Goal: Task Accomplishment & Management: Manage account settings

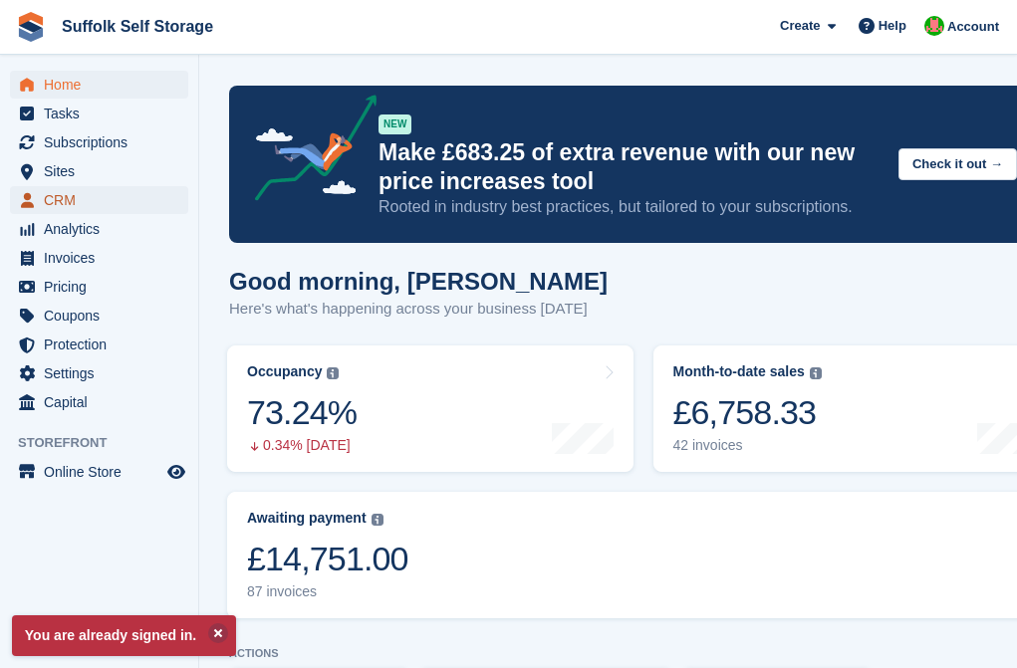
click at [53, 198] on span "CRM" at bounding box center [104, 200] width 120 height 28
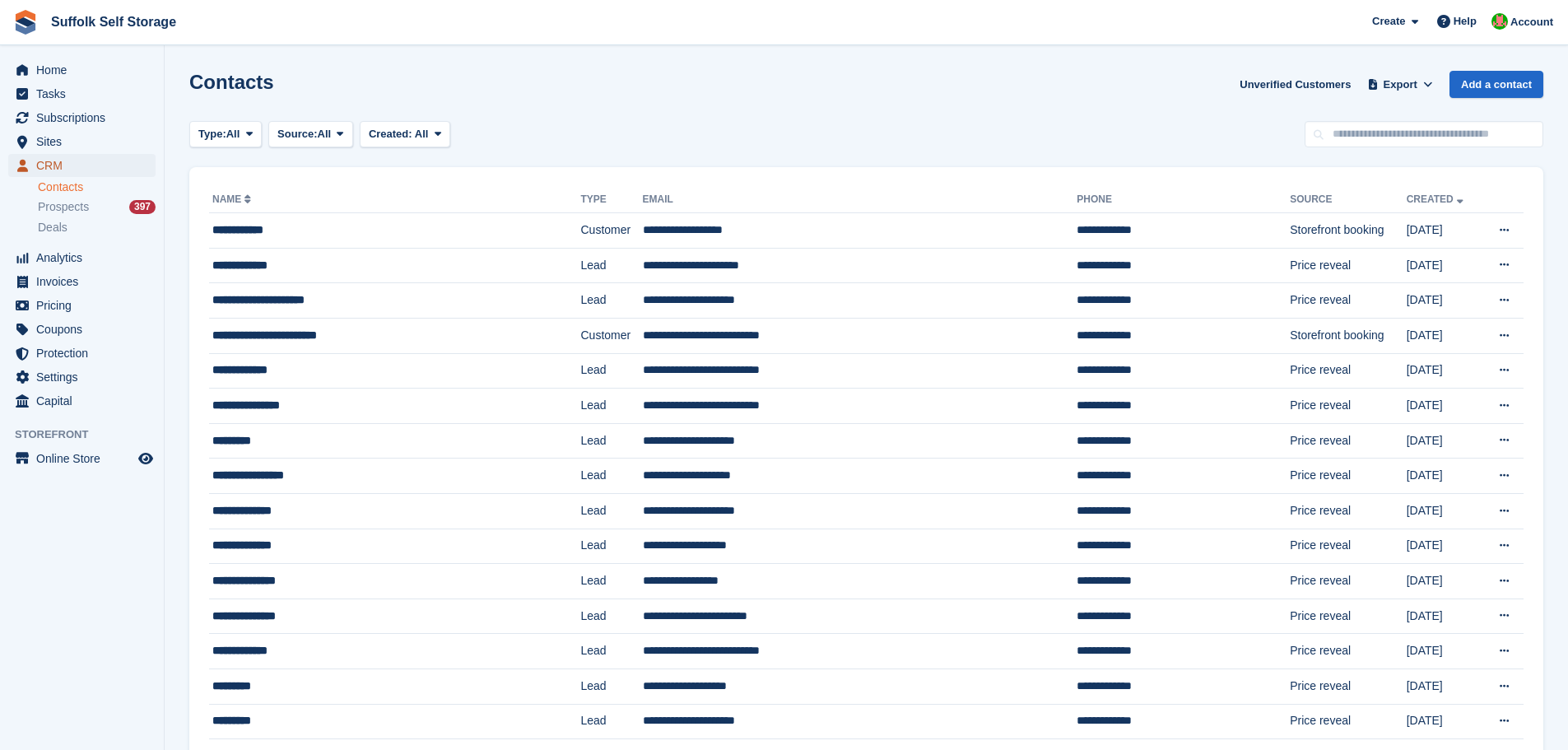
click at [39, 160] on span "CRM" at bounding box center [86, 165] width 99 height 23
click at [98, 205] on div "Prospects 397" at bounding box center [97, 207] width 117 height 16
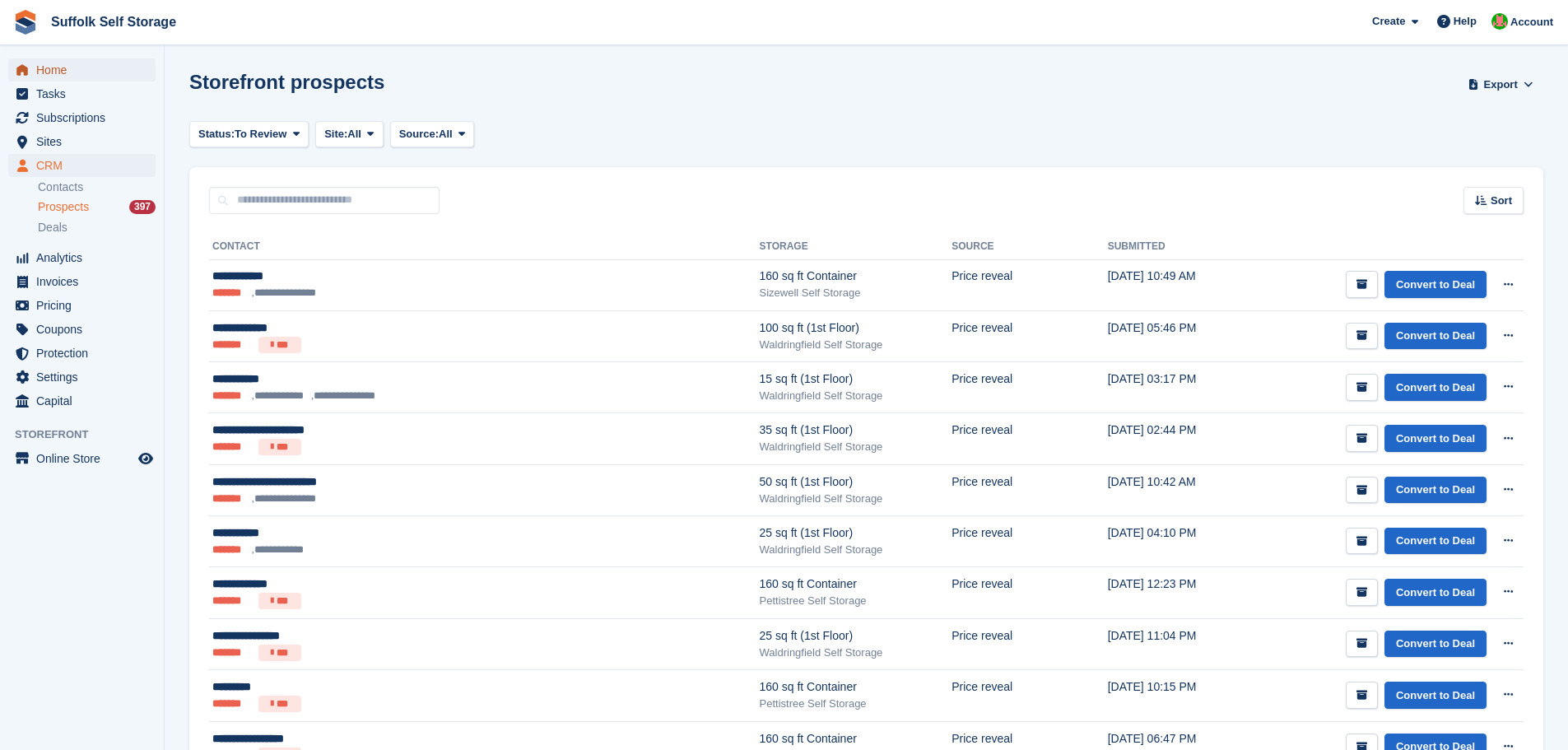
click at [55, 73] on span "Home" at bounding box center [86, 70] width 99 height 23
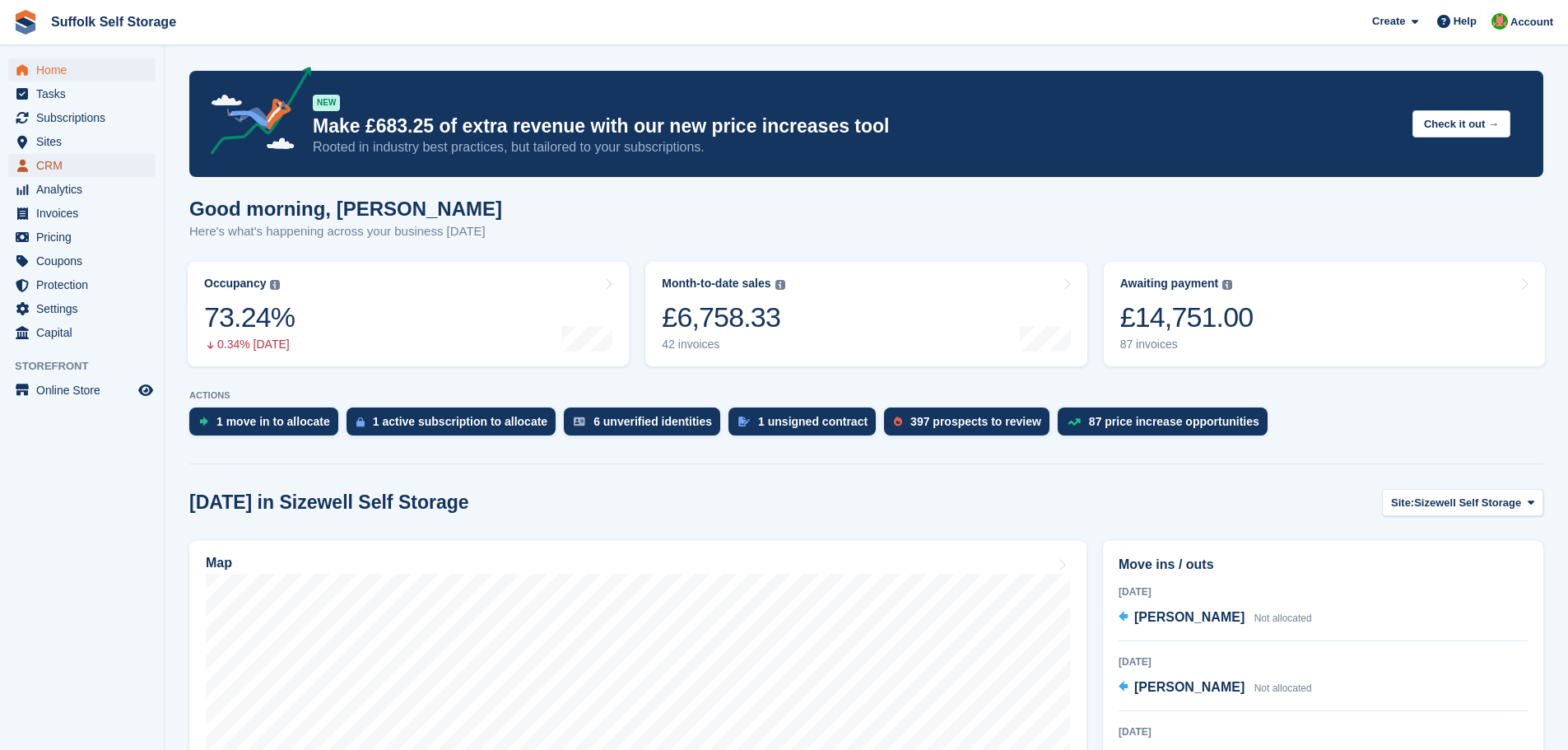
click at [62, 164] on span "CRM" at bounding box center [86, 165] width 99 height 23
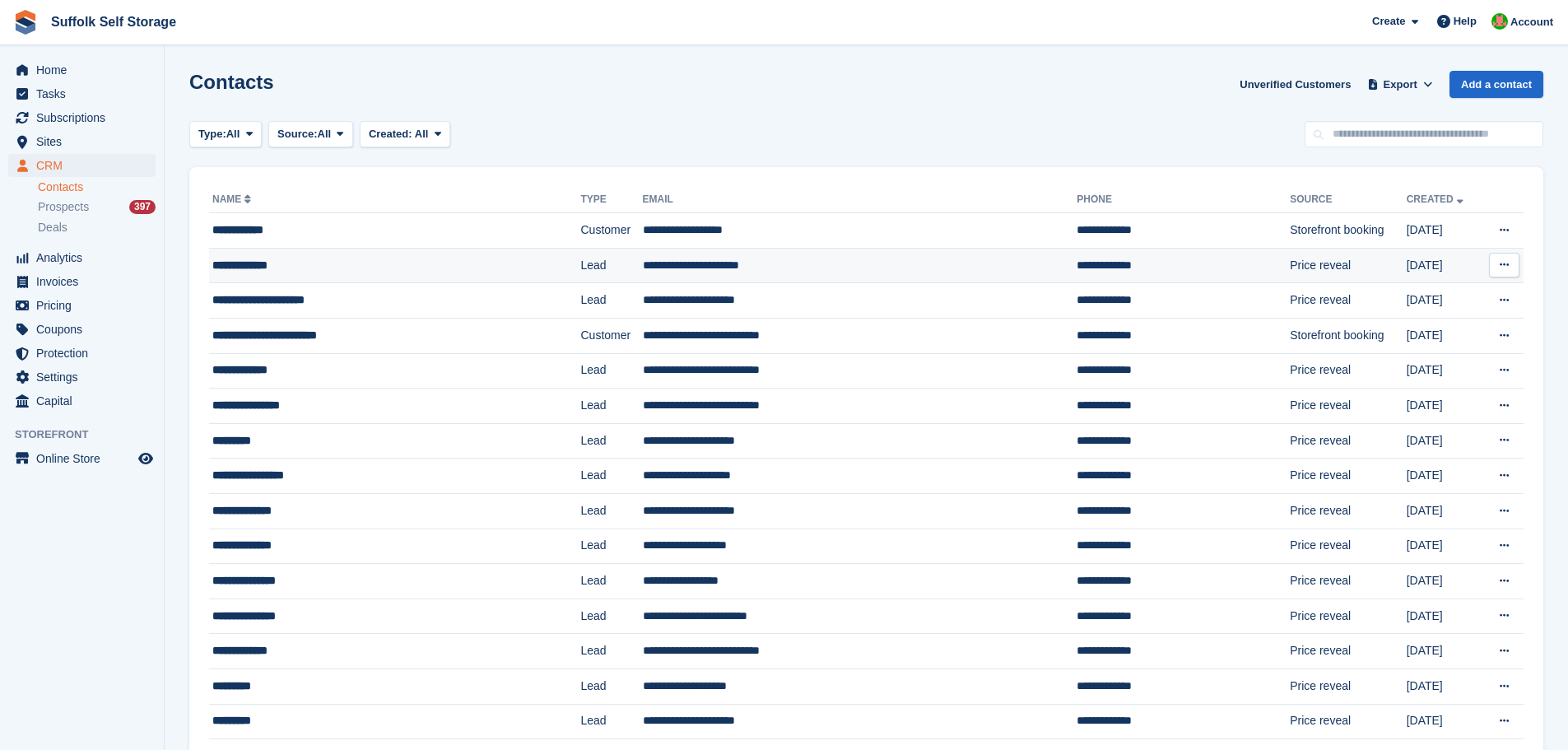
click at [264, 267] on div "**********" at bounding box center [361, 265] width 298 height 17
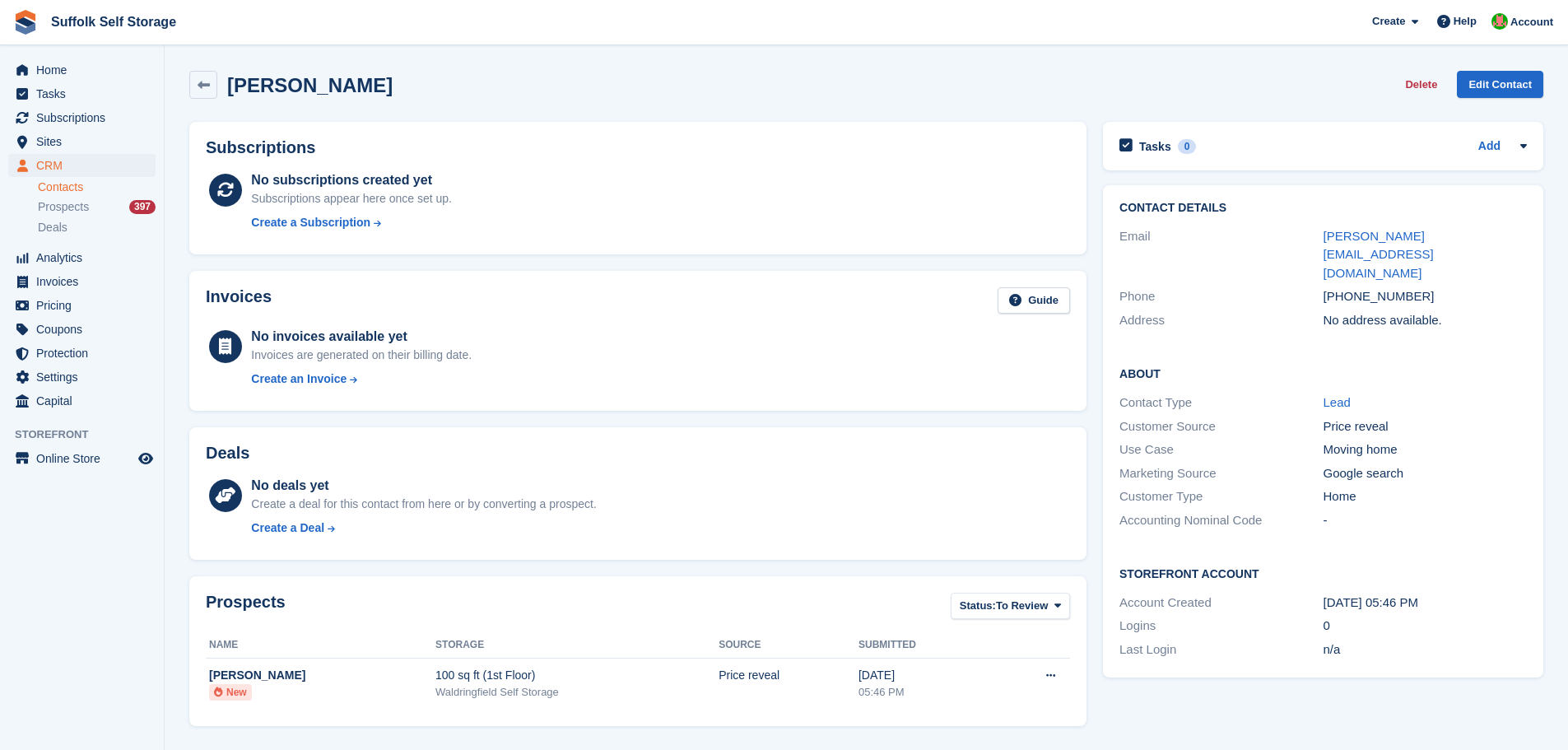
scroll to position [299, 0]
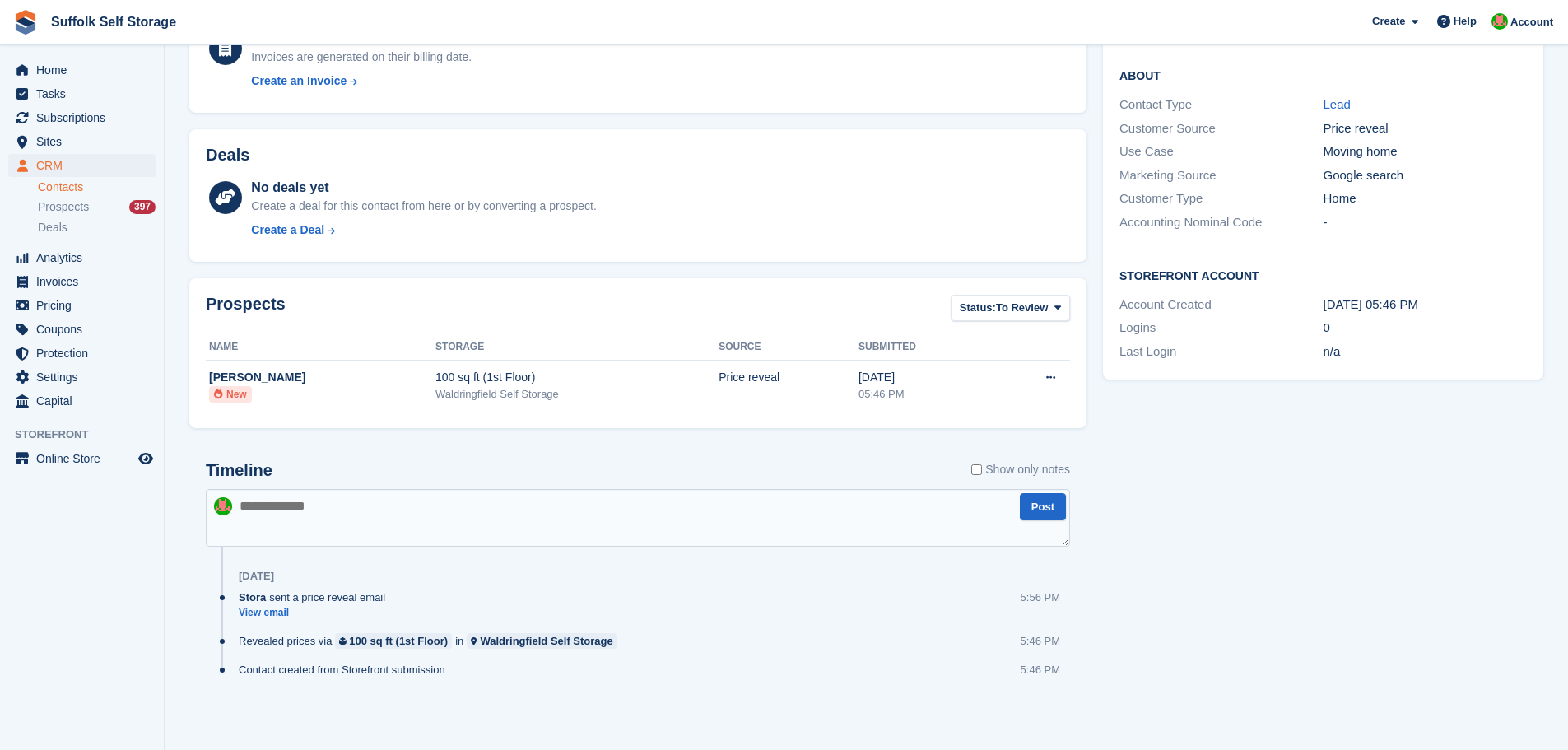
click at [311, 512] on textarea at bounding box center [638, 518] width 865 height 58
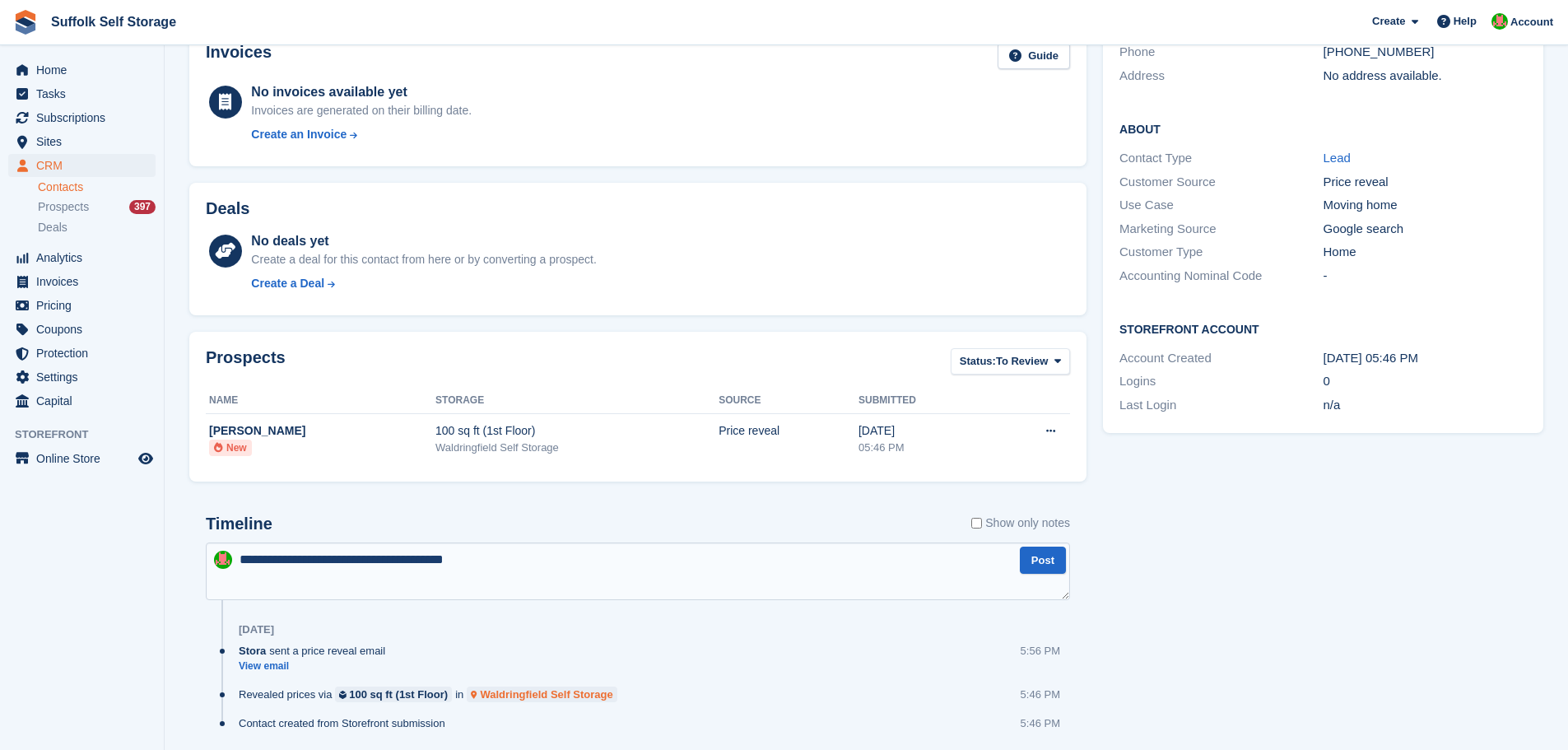
scroll to position [216, 0]
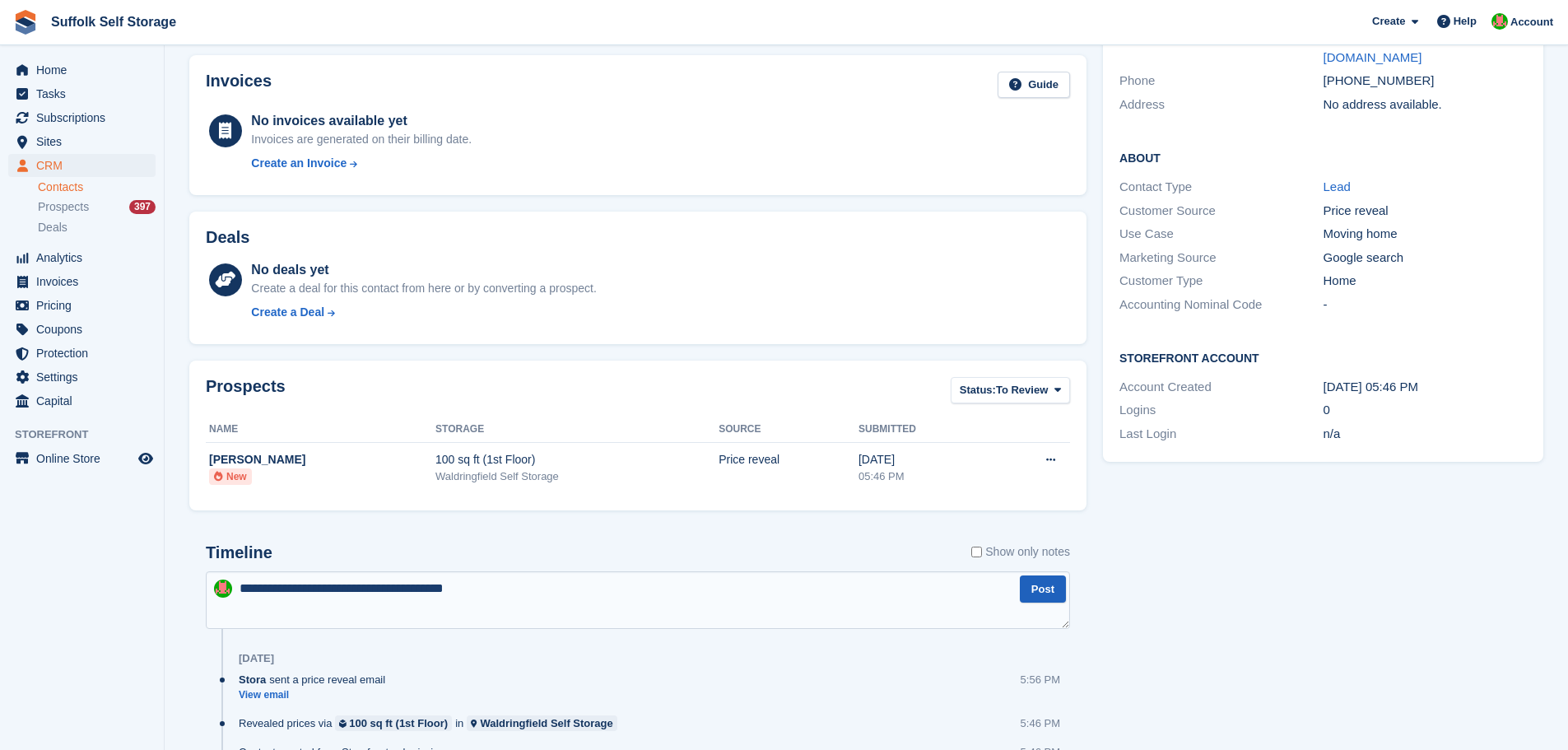
type textarea "**********"
click at [1051, 588] on button "Post" at bounding box center [1043, 589] width 46 height 27
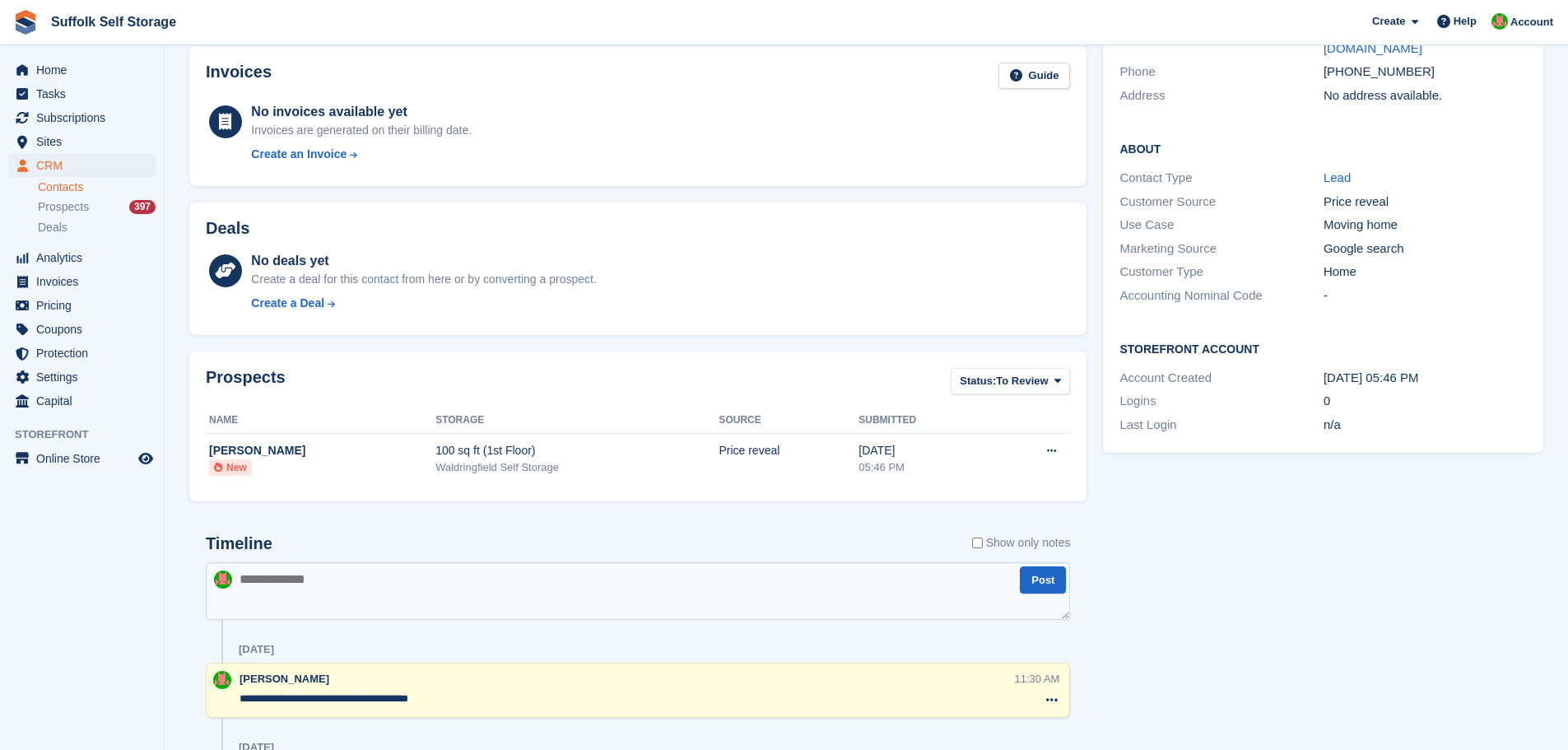
scroll to position [0, 0]
